Goal: Information Seeking & Learning: Learn about a topic

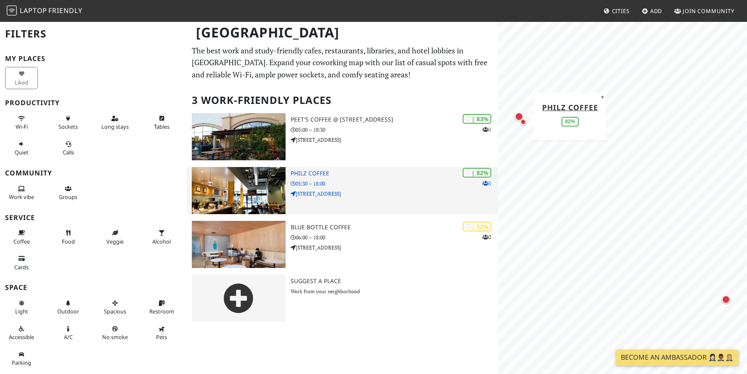
click at [307, 170] on h3 "Philz Coffee" at bounding box center [394, 173] width 207 height 7
